Goal: Task Accomplishment & Management: Manage account settings

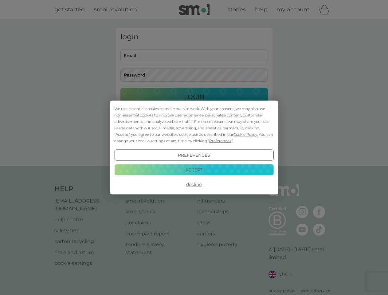
click at [245, 134] on span "Cookie Policy" at bounding box center [246, 134] width 24 height 5
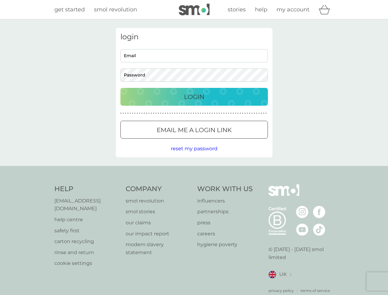
click at [220, 141] on div "login Email Password Login ● ● ● ● ● ● ● ● ● ● ● ● ● ● ● ● ● ● ● ● ● ● ● ● ● ● …" at bounding box center [194, 92] width 157 height 129
click at [194, 155] on div "login Email Password Login ● ● ● ● ● ● ● ● ● ● ● ● ● ● ● ● ● ● ● ● ● ● ● ● ● ● …" at bounding box center [194, 92] width 157 height 129
click at [194, 184] on div "Help [EMAIL_ADDRESS][DOMAIN_NAME] help centre safety first carton recycling rin…" at bounding box center [194, 238] width 280 height 109
click at [194, 170] on div "Help [EMAIL_ADDRESS][DOMAIN_NAME] help centre safety first carton recycling rin…" at bounding box center [194, 239] width 388 height 146
